Goal: Task Accomplishment & Management: Manage account settings

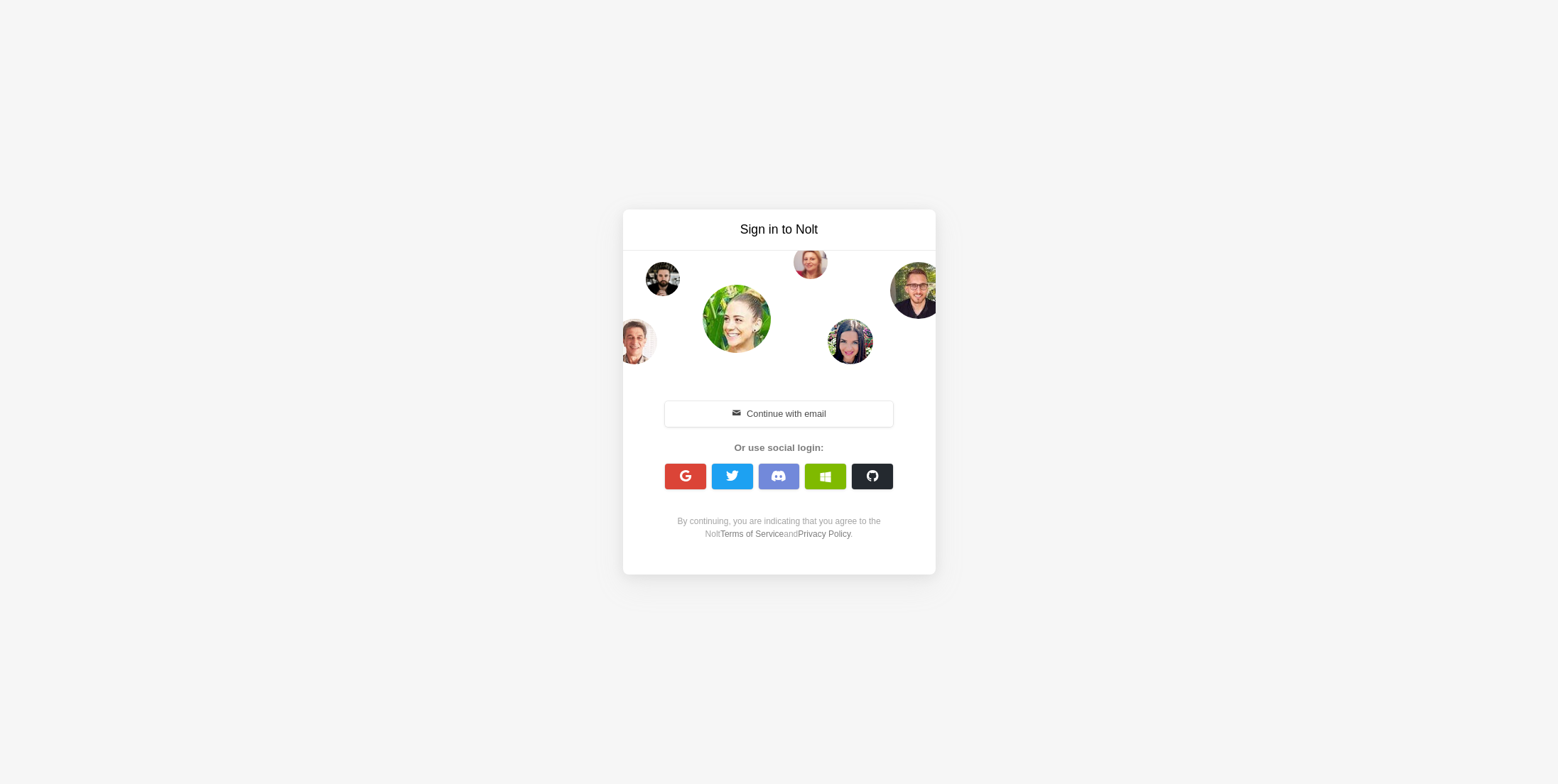
click at [802, 405] on button "Continue with email" at bounding box center [779, 414] width 229 height 25
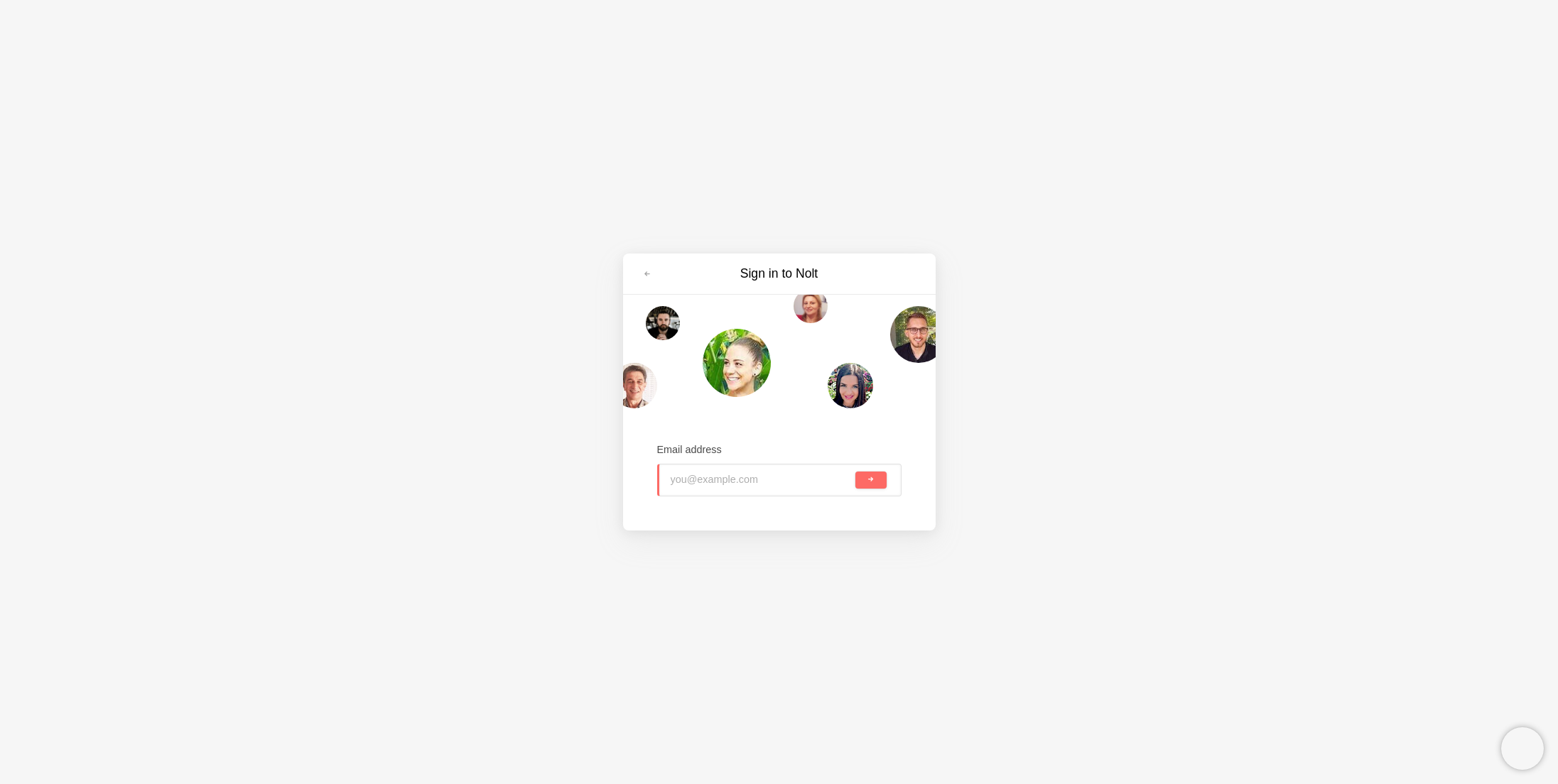
click at [693, 475] on input "email" at bounding box center [762, 480] width 183 height 31
paste input "[DOMAIN_NAME][EMAIL_ADDRESS][DOMAIN_NAME]"
type input "[DOMAIN_NAME][EMAIL_ADDRESS][DOMAIN_NAME]"
click at [898, 478] on div "[DOMAIN_NAME][EMAIL_ADDRESS][DOMAIN_NAME]" at bounding box center [779, 479] width 245 height 32
click at [873, 482] on span "submit" at bounding box center [870, 480] width 8 height 8
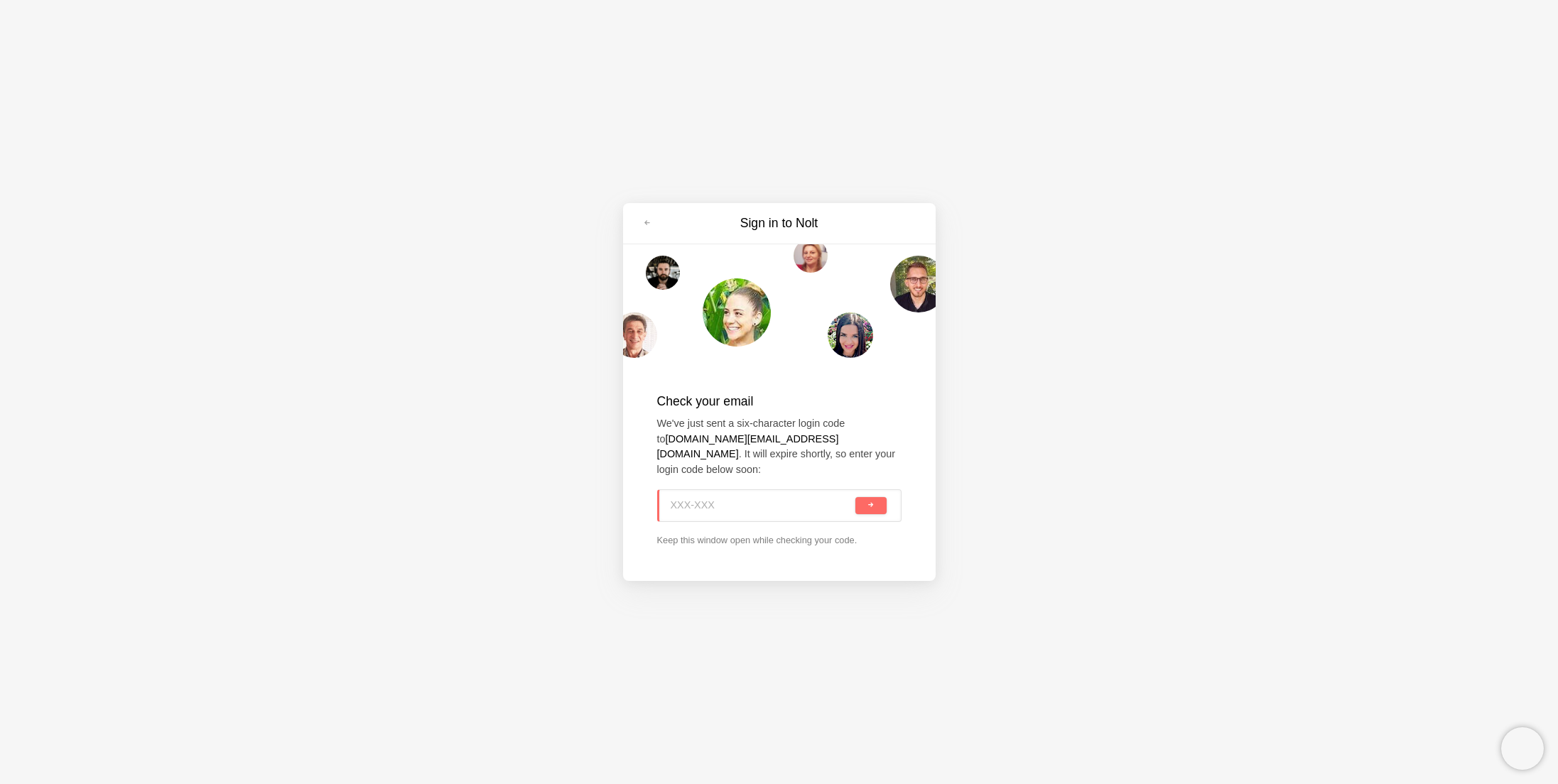
paste input "AF2-UBC"
type input "AF2-UBC"
click at [866, 499] on button "submit" at bounding box center [870, 505] width 30 height 17
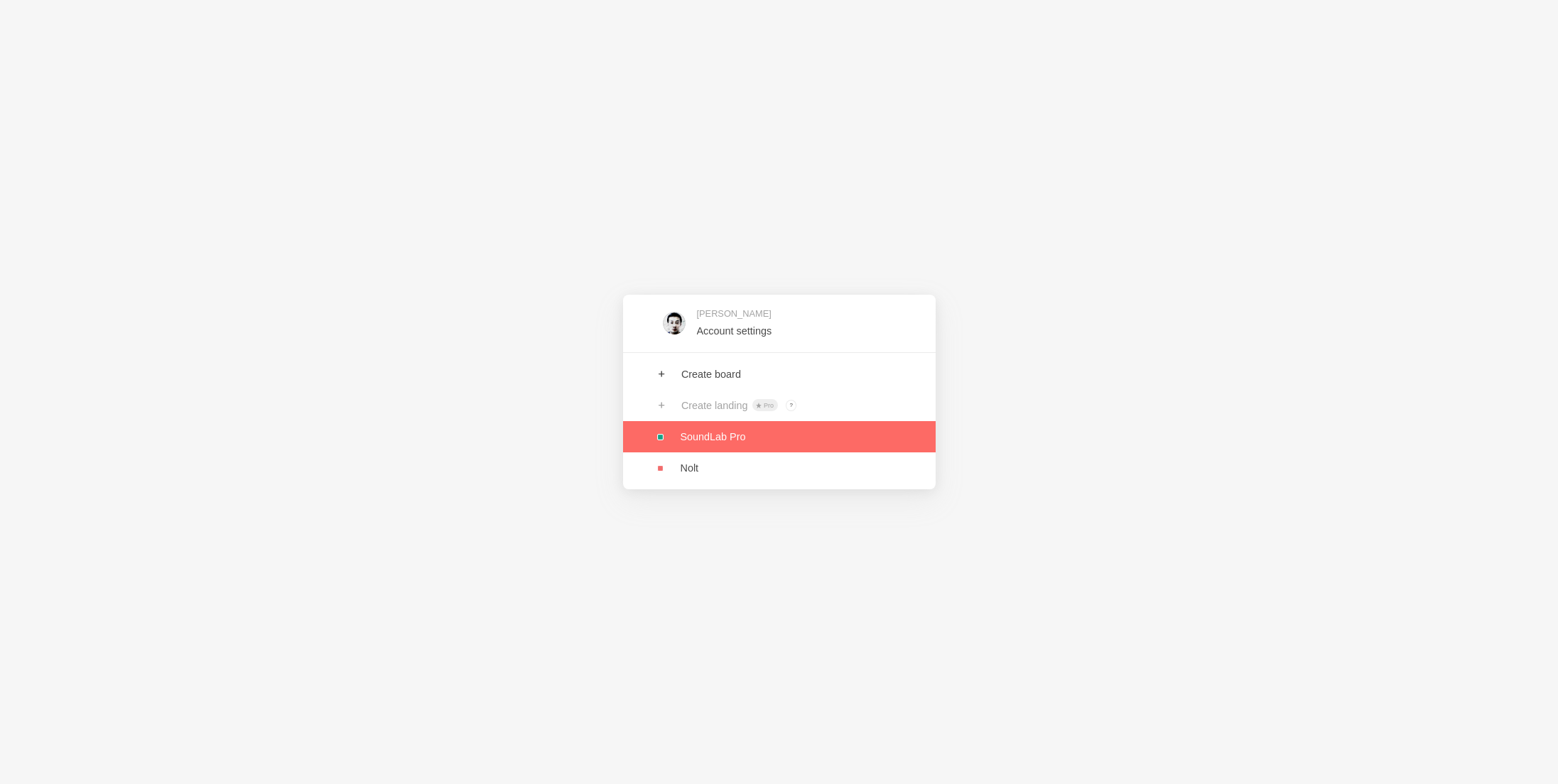
click at [714, 440] on link at bounding box center [779, 437] width 313 height 31
